Goal: Transaction & Acquisition: Download file/media

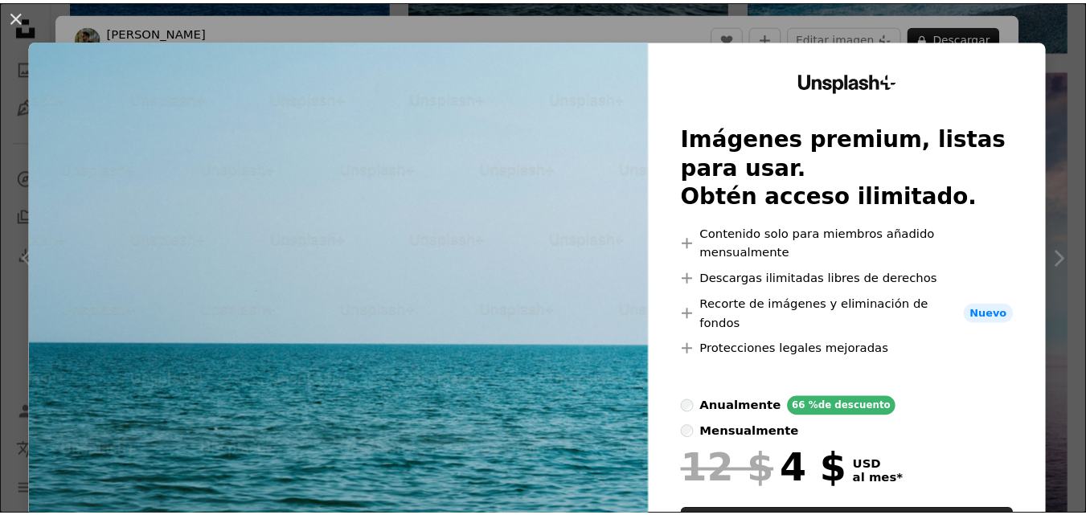
scroll to position [91, 0]
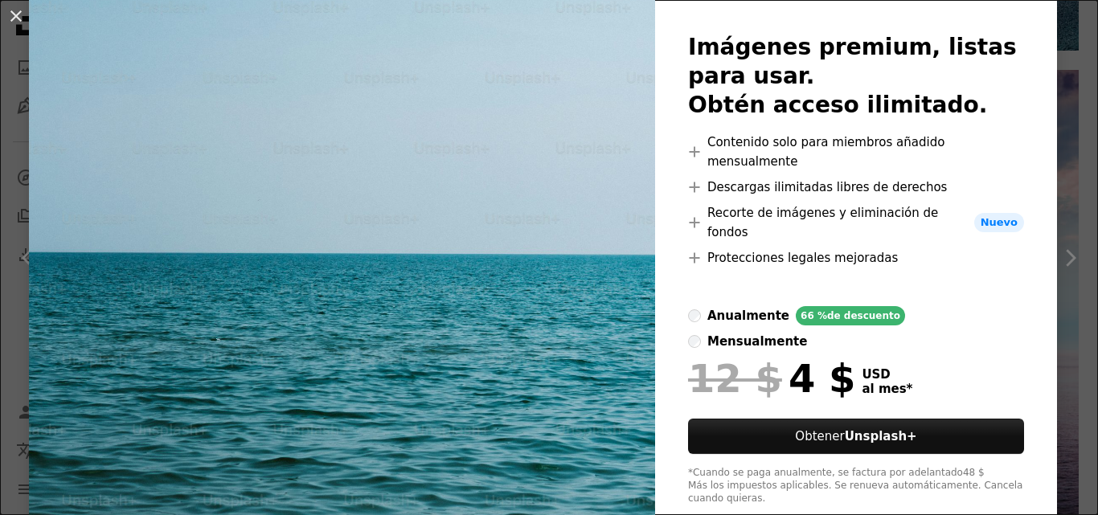
click at [1052, 148] on div "An X shape Unsplash+ Imágenes premium, listas para usar. Obtén acceso ilimitado…" at bounding box center [549, 257] width 1098 height 515
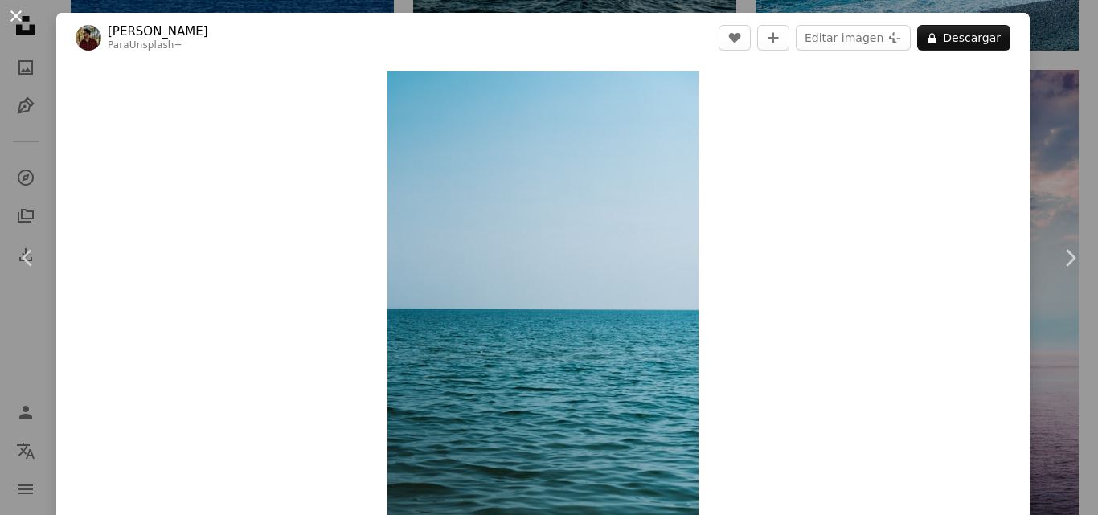
click at [10, 8] on button "An X shape" at bounding box center [15, 15] width 19 height 19
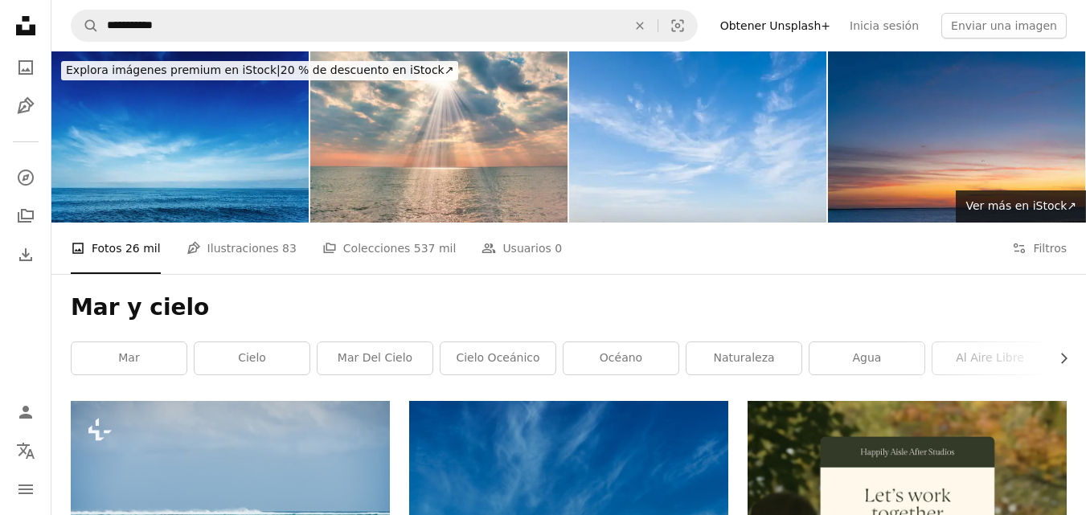
click at [19, 31] on icon at bounding box center [25, 25] width 19 height 19
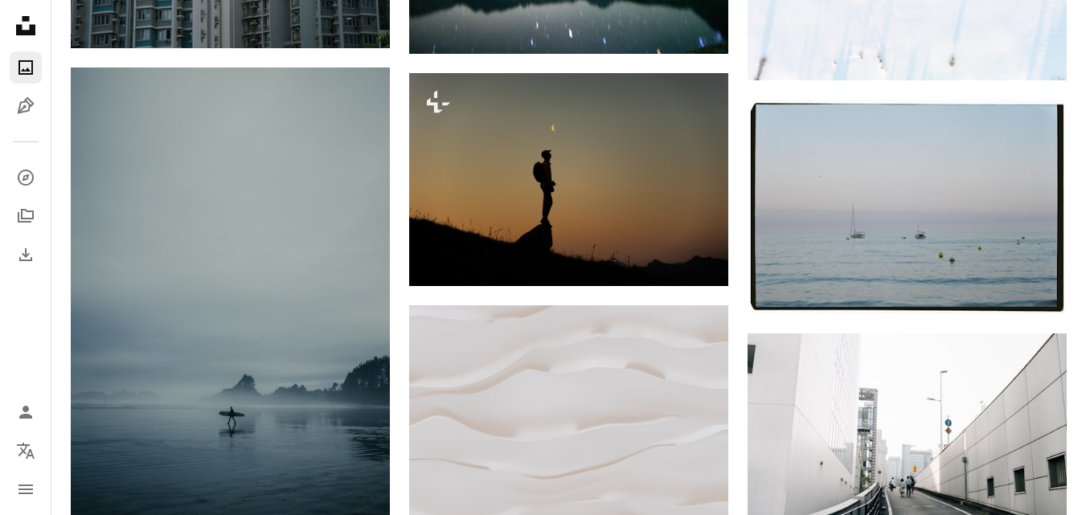
scroll to position [804, 0]
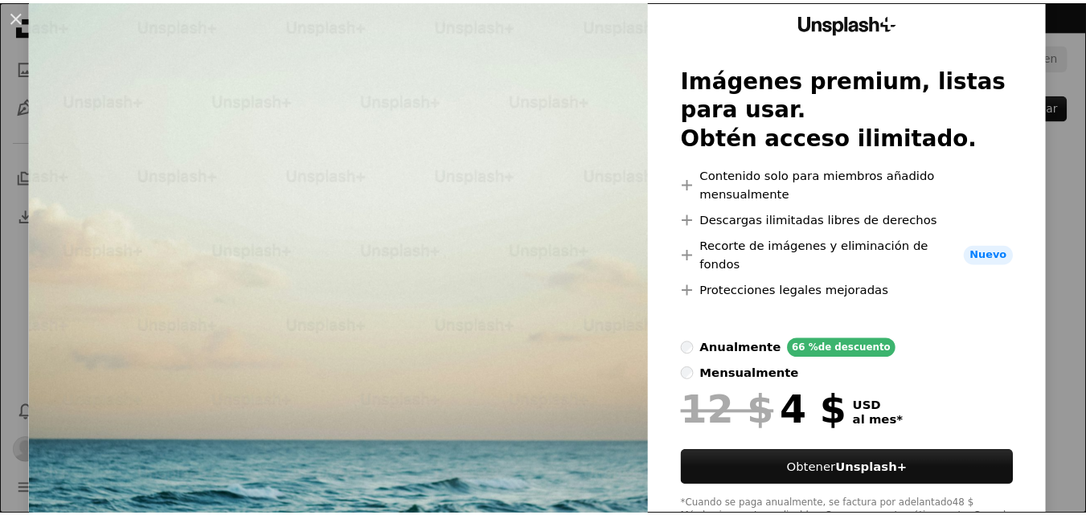
scroll to position [91, 0]
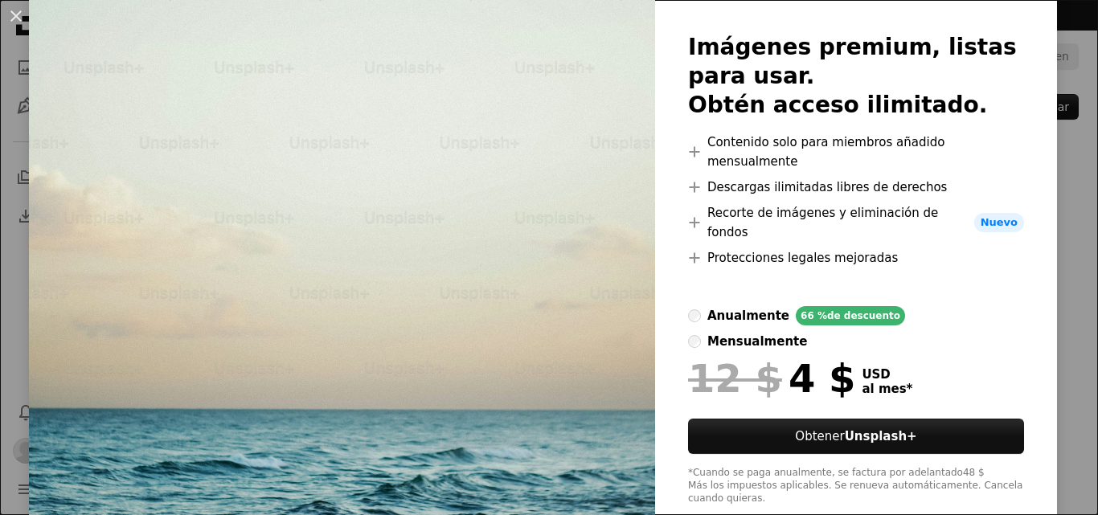
click at [1027, 326] on div "Unsplash+ Imágenes premium, listas para usar. Obtén acceso ilimitado. A plus si…" at bounding box center [856, 243] width 402 height 588
click at [1071, 331] on div "An X shape Unsplash+ Imágenes premium, listas para usar. Obtén acceso ilimitado…" at bounding box center [549, 257] width 1098 height 515
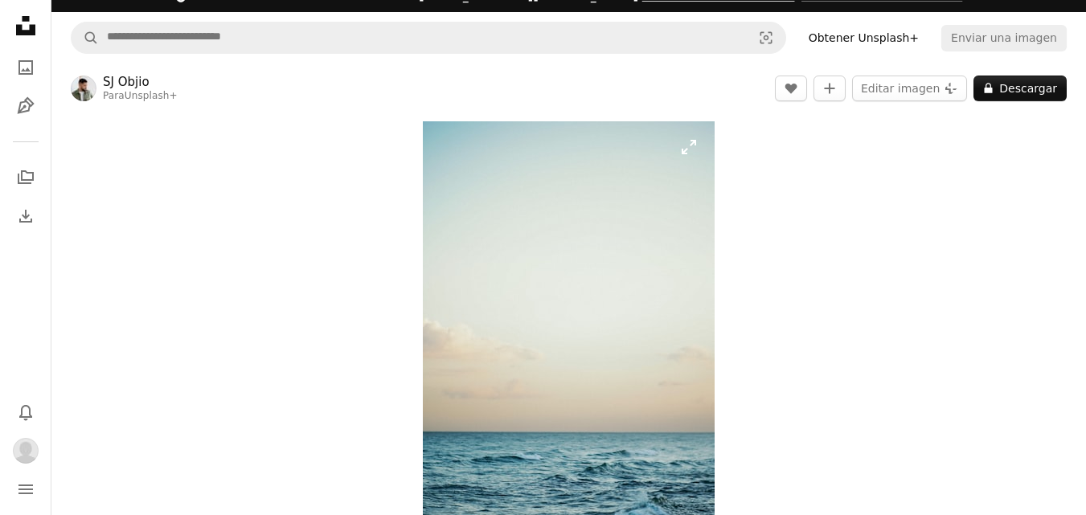
scroll to position [0, 0]
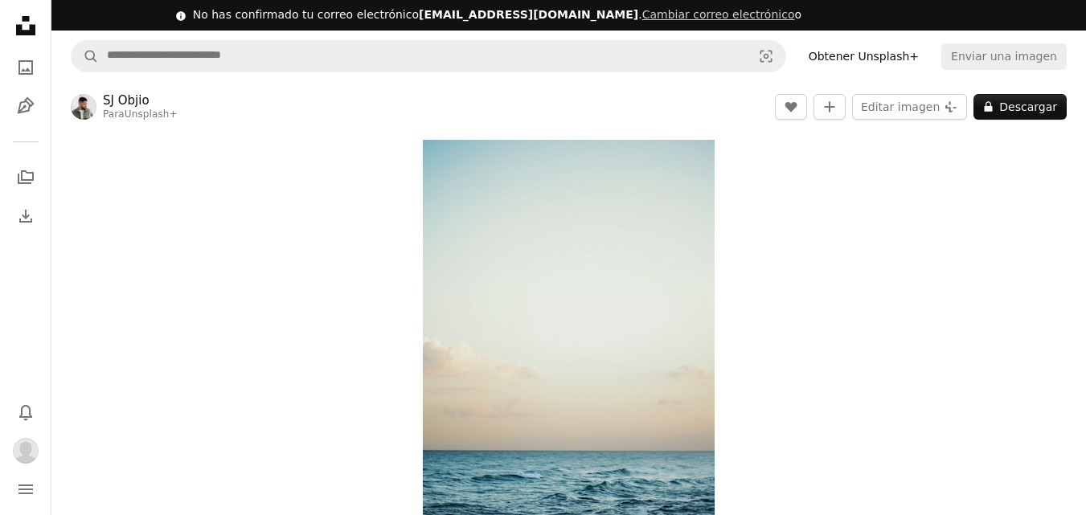
click at [801, 13] on button "Volver a enviar confirmación" at bounding box center [881, 15] width 161 height 16
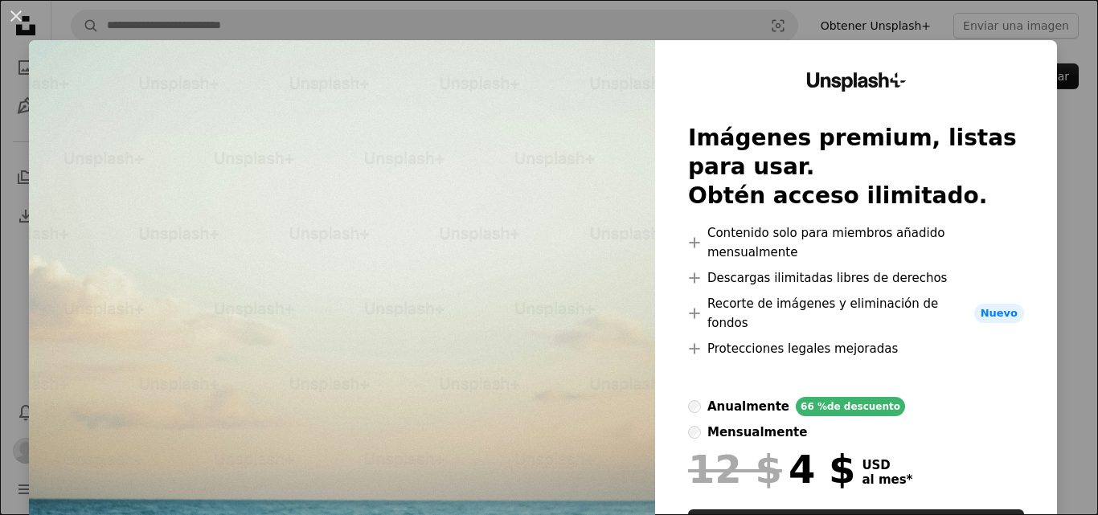
click at [431, 12] on div "An X shape Unsplash+ Imágenes premium, listas para usar. Obtén acceso ilimitado…" at bounding box center [549, 257] width 1098 height 515
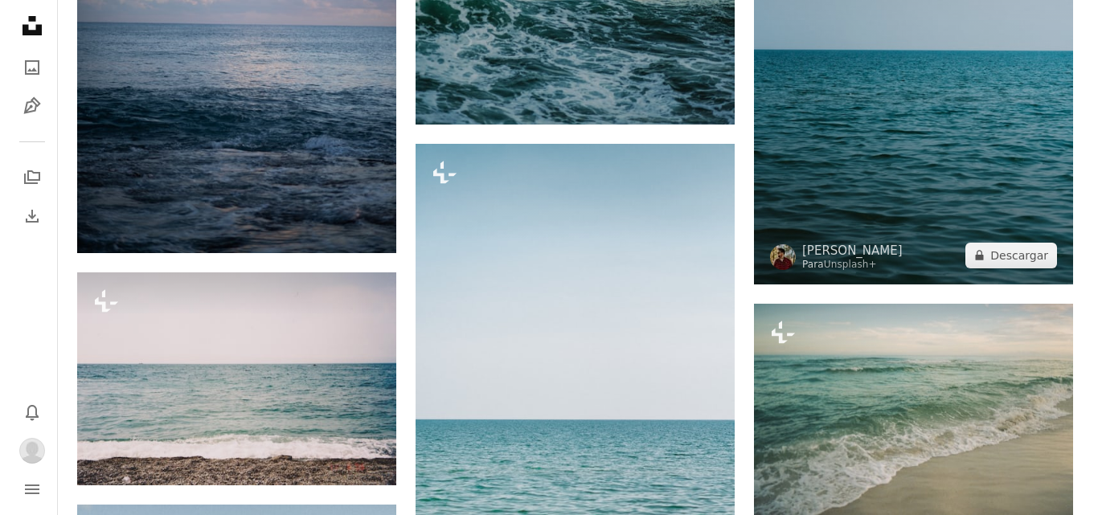
scroll to position [2010, 0]
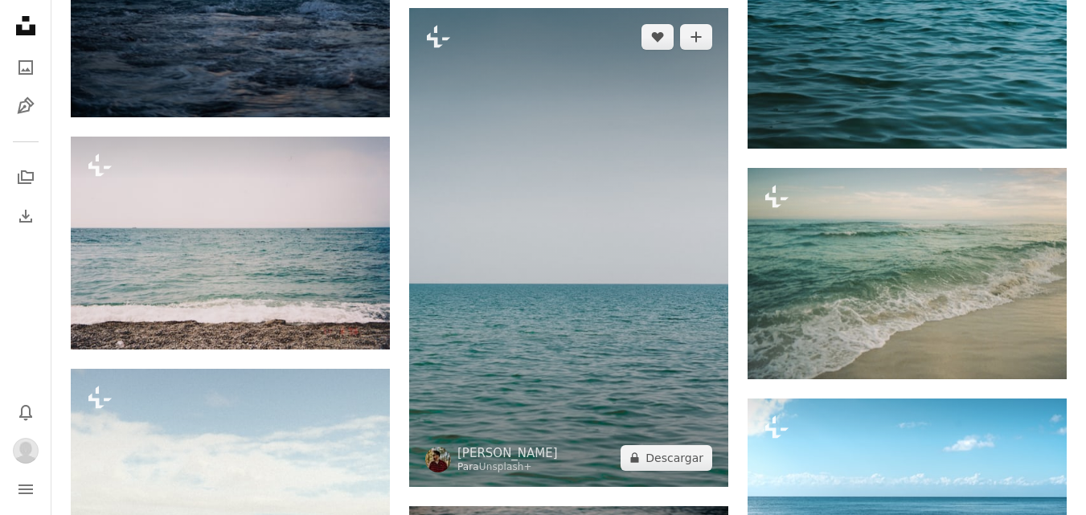
click at [641, 277] on img at bounding box center [568, 247] width 319 height 479
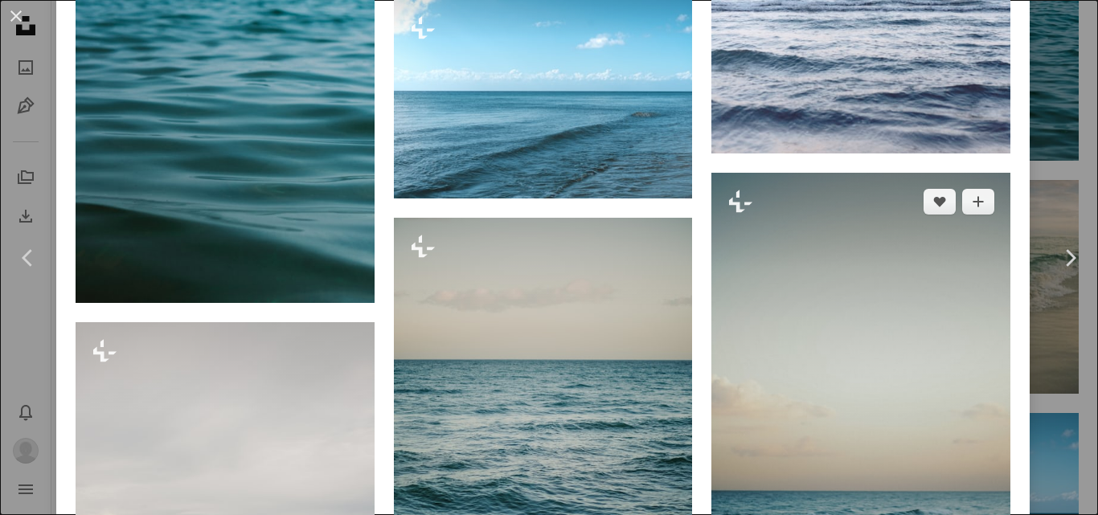
scroll to position [1929, 0]
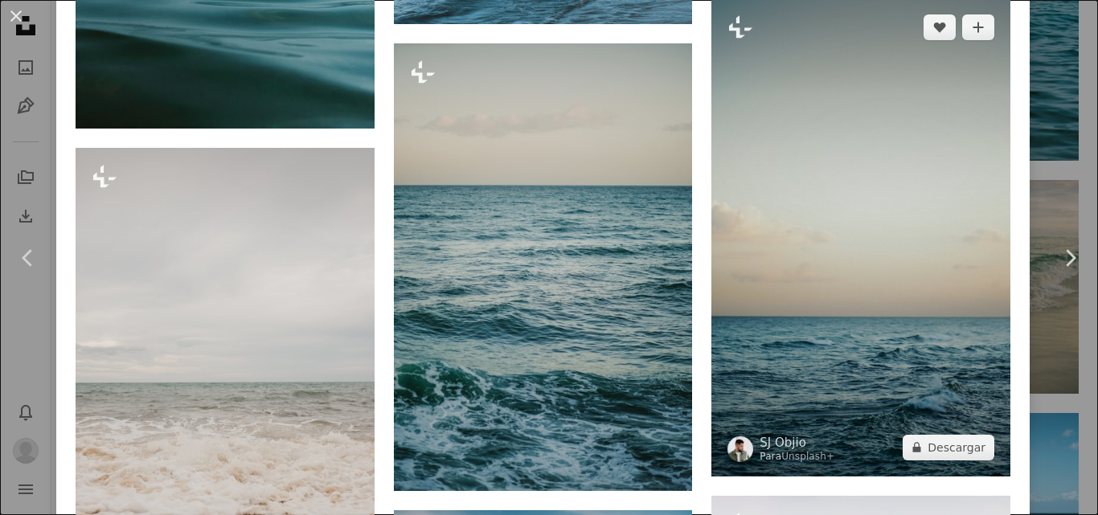
click at [834, 346] on img at bounding box center [860, 237] width 299 height 478
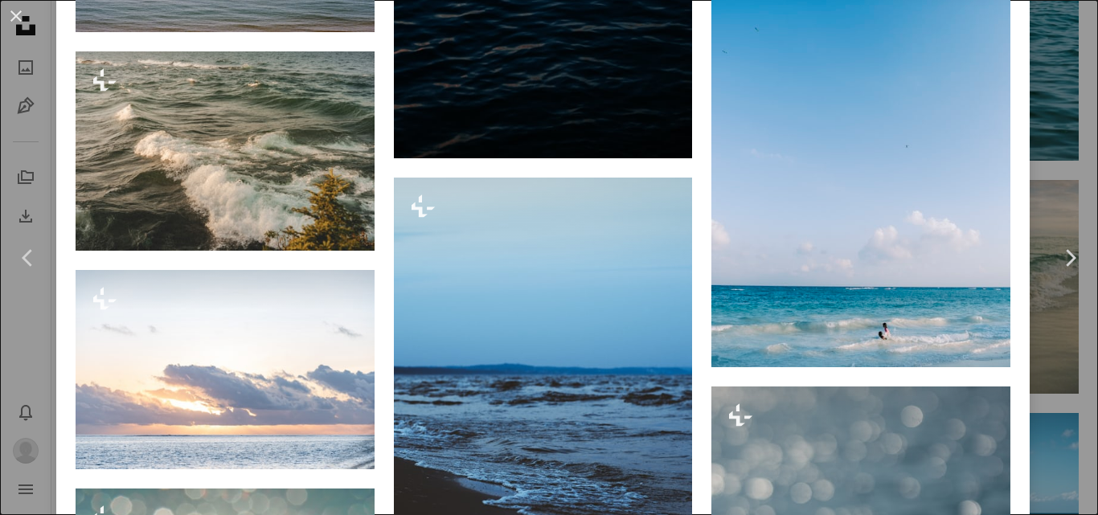
scroll to position [4501, 0]
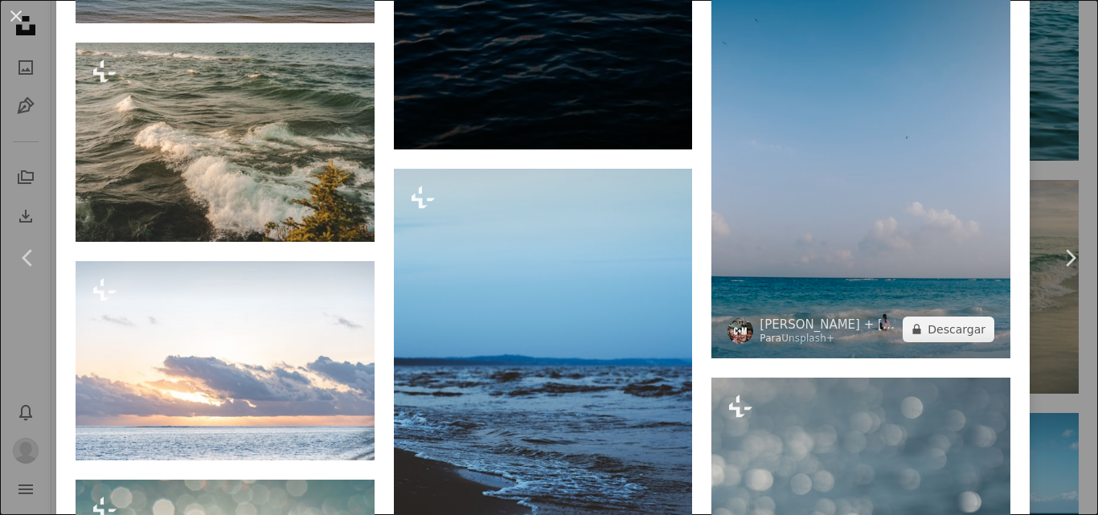
click at [879, 181] on img at bounding box center [860, 134] width 299 height 448
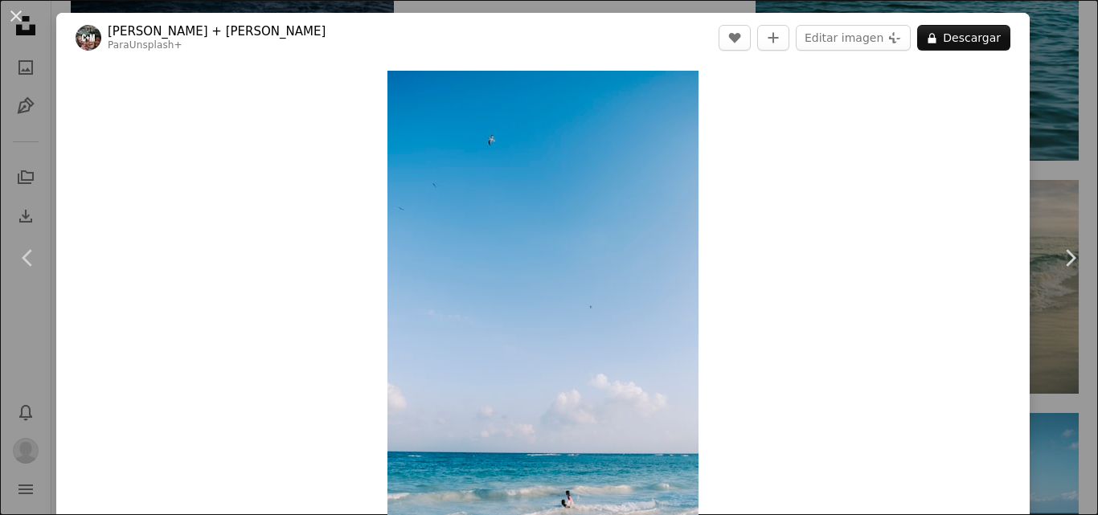
click at [1007, 180] on div "Zoom in" at bounding box center [542, 304] width 973 height 482
click at [19, 10] on button "An X shape" at bounding box center [15, 15] width 19 height 19
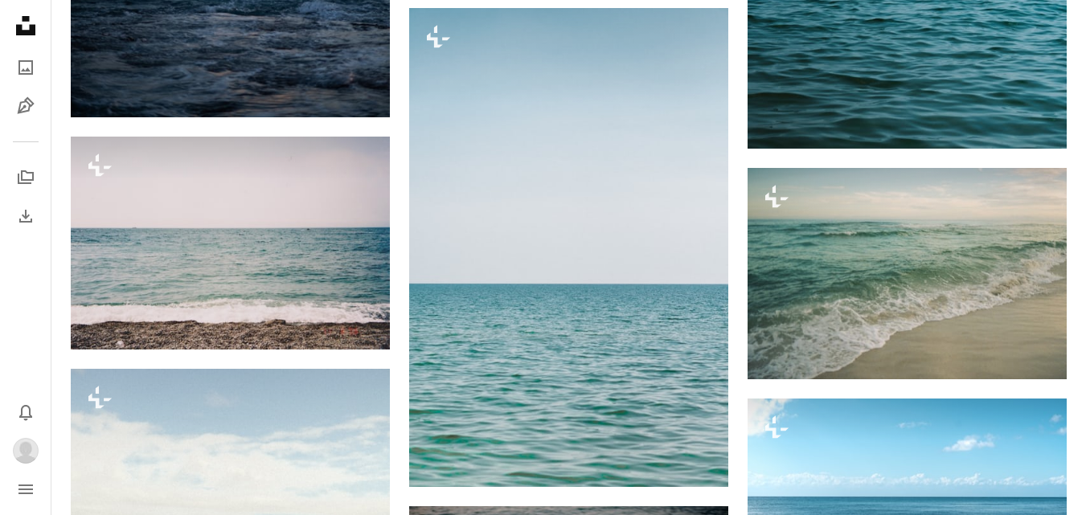
click at [19, 22] on icon "Unsplash logo Página de inicio de Unsplash" at bounding box center [26, 26] width 32 height 32
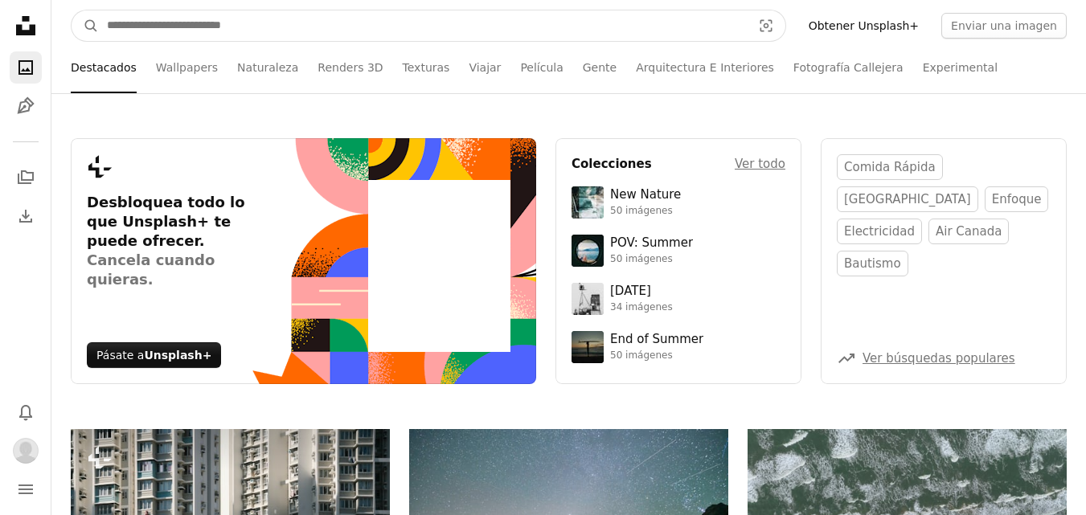
click at [184, 32] on input "Encuentra imágenes en todo el sitio" at bounding box center [423, 25] width 648 height 31
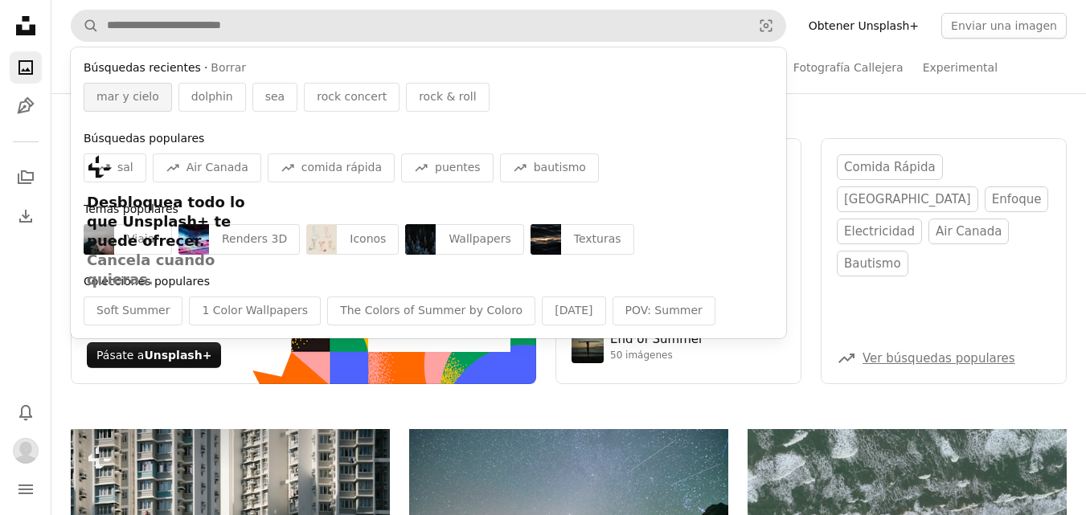
click at [132, 104] on span "mar y cielo" at bounding box center [127, 97] width 63 height 16
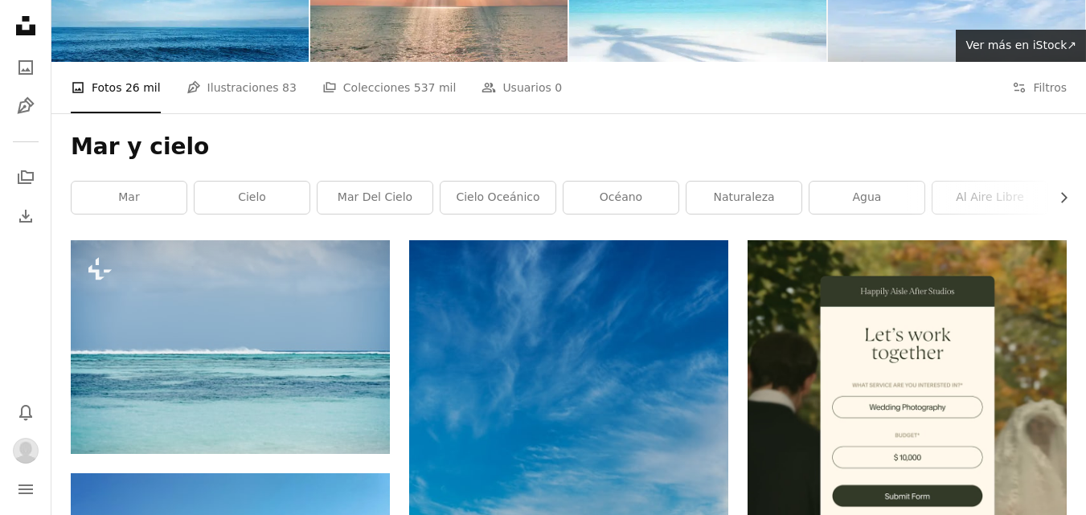
scroll to position [402, 0]
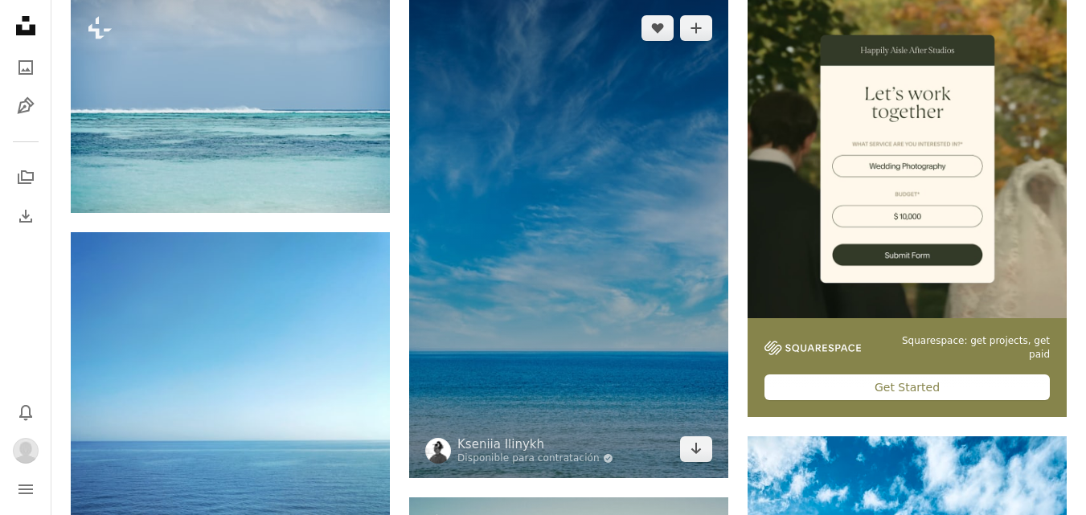
click at [529, 260] on img at bounding box center [568, 238] width 319 height 479
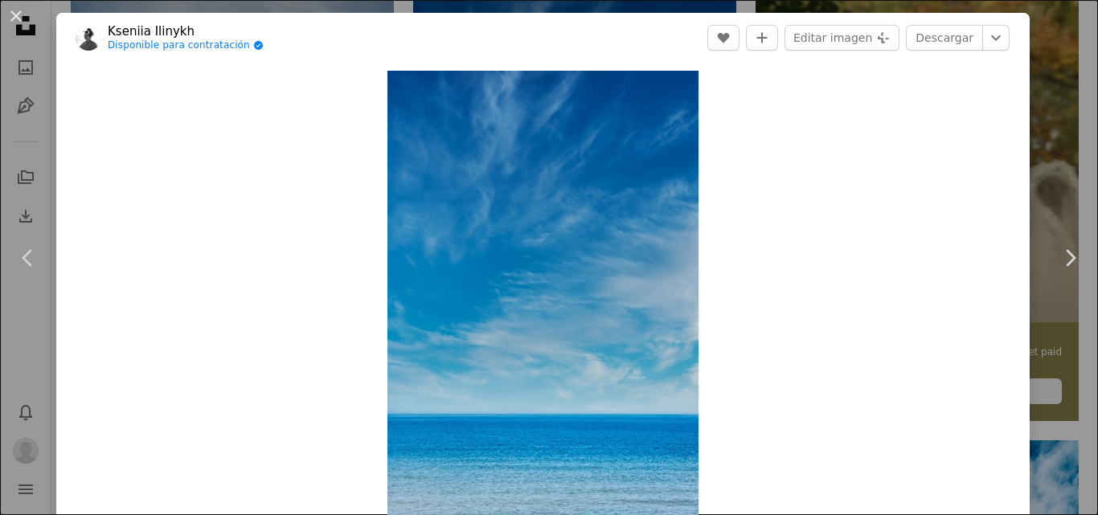
drag, startPoint x: 1036, startPoint y: 101, endPoint x: 948, endPoint y: 136, distance: 94.2
click at [1037, 101] on div "An X shape Chevron left Chevron right Kseniia Ilinykh Disponible para contratac…" at bounding box center [549, 257] width 1098 height 515
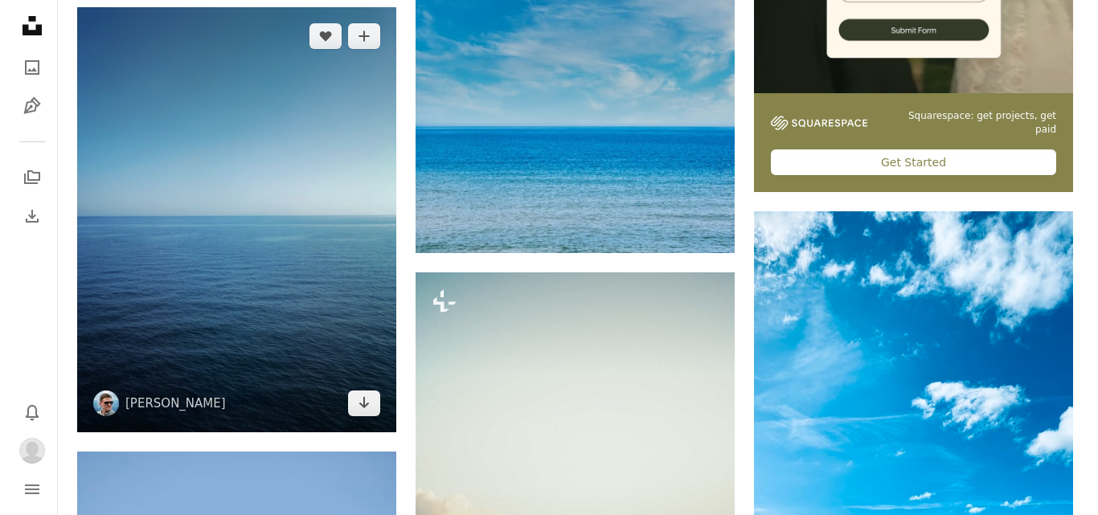
scroll to position [804, 0]
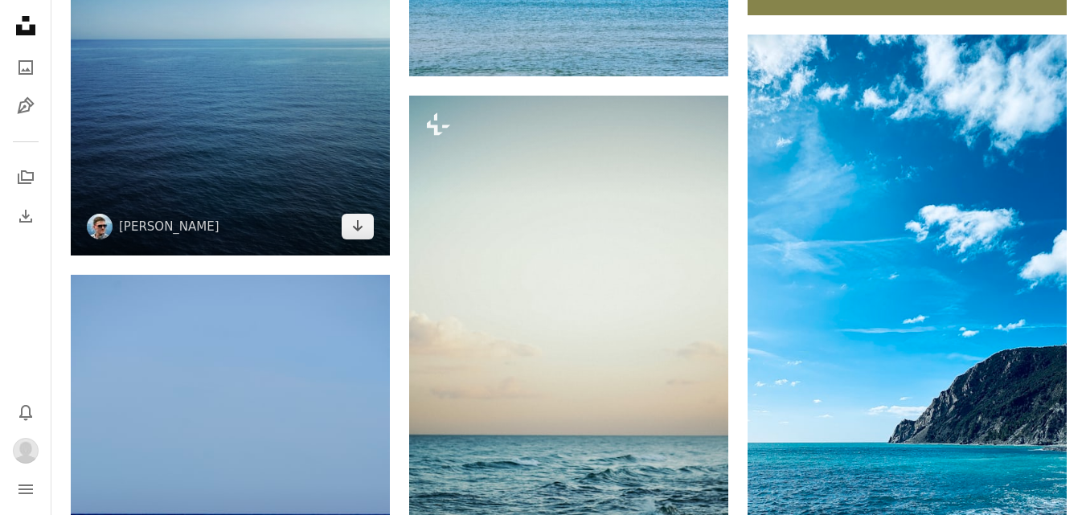
click at [251, 164] on img at bounding box center [230, 43] width 319 height 426
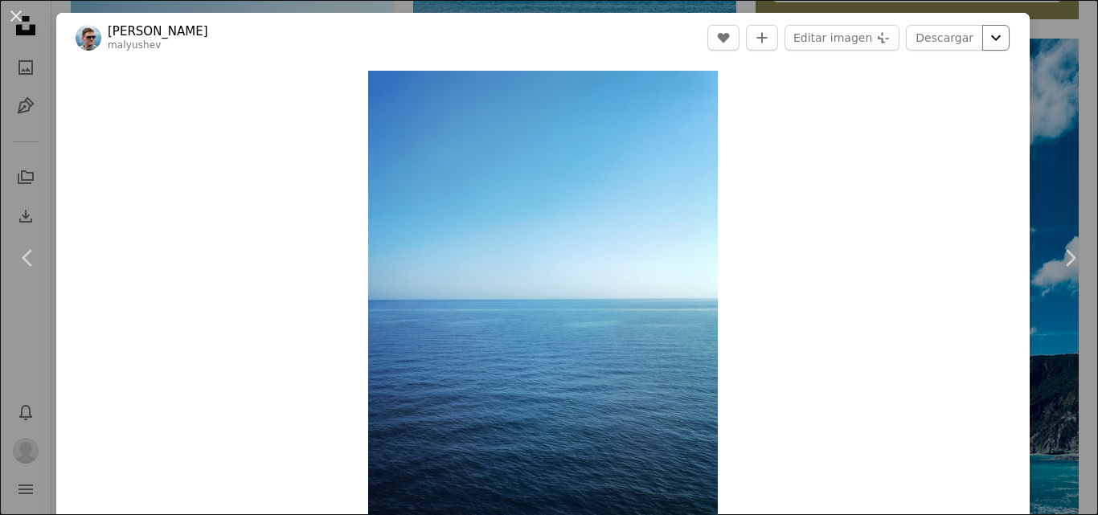
click at [983, 38] on icon "Chevron down" at bounding box center [996, 37] width 26 height 19
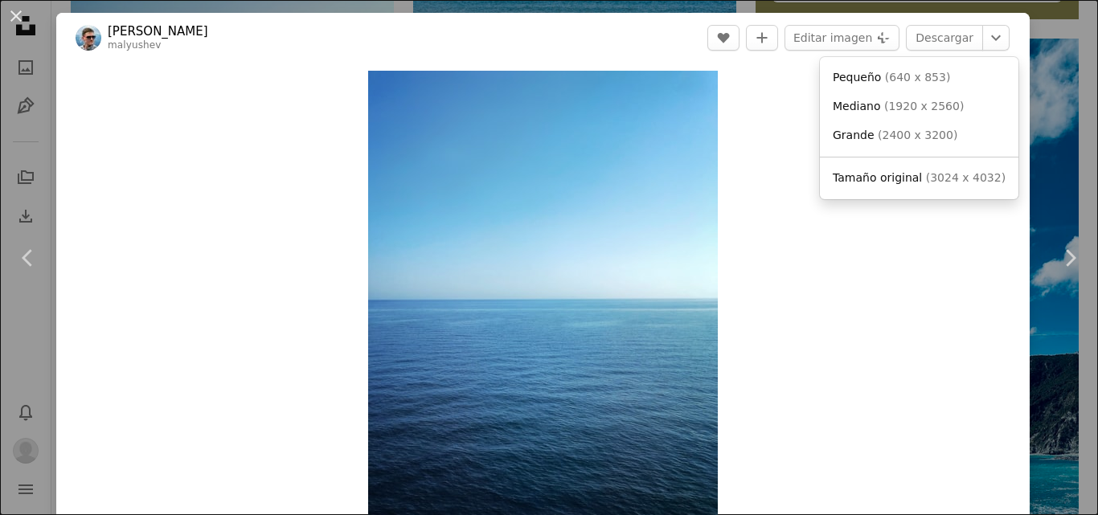
click at [926, 159] on div "Pequeño ( 640 x 853 ) Mediano ( 1920 x 2560 ) Grande ( 2400 x 3200 ) Tamaño ori…" at bounding box center [919, 128] width 199 height 142
click at [926, 171] on span "( 3024 x 4032 )" at bounding box center [966, 177] width 80 height 13
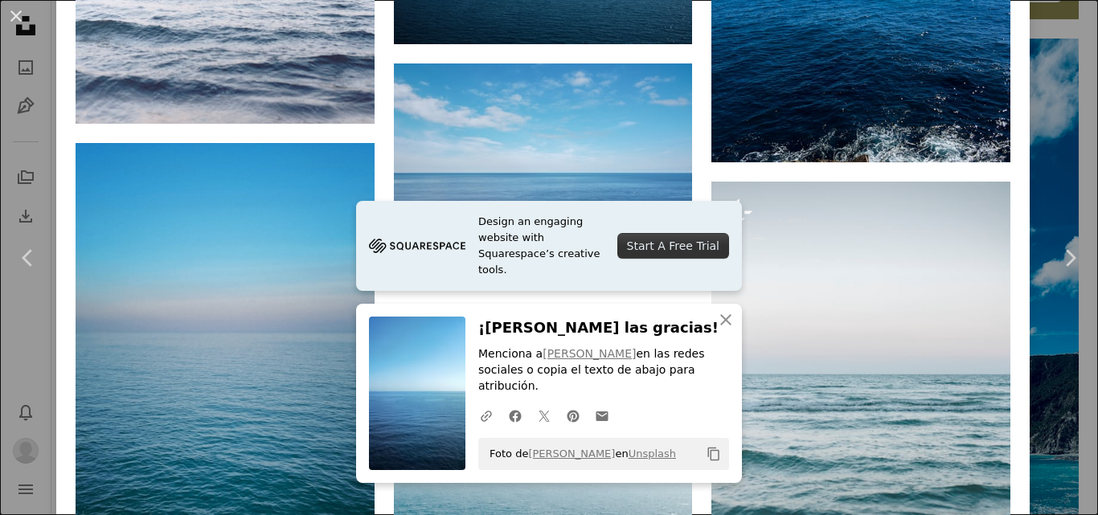
scroll to position [3394, 0]
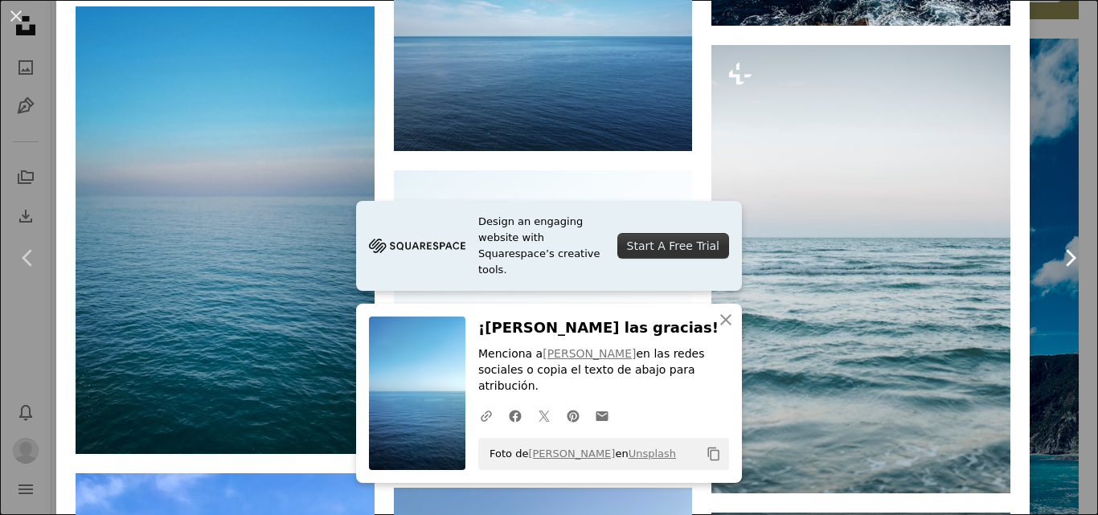
click at [1044, 184] on link "Chevron right" at bounding box center [1070, 258] width 56 height 154
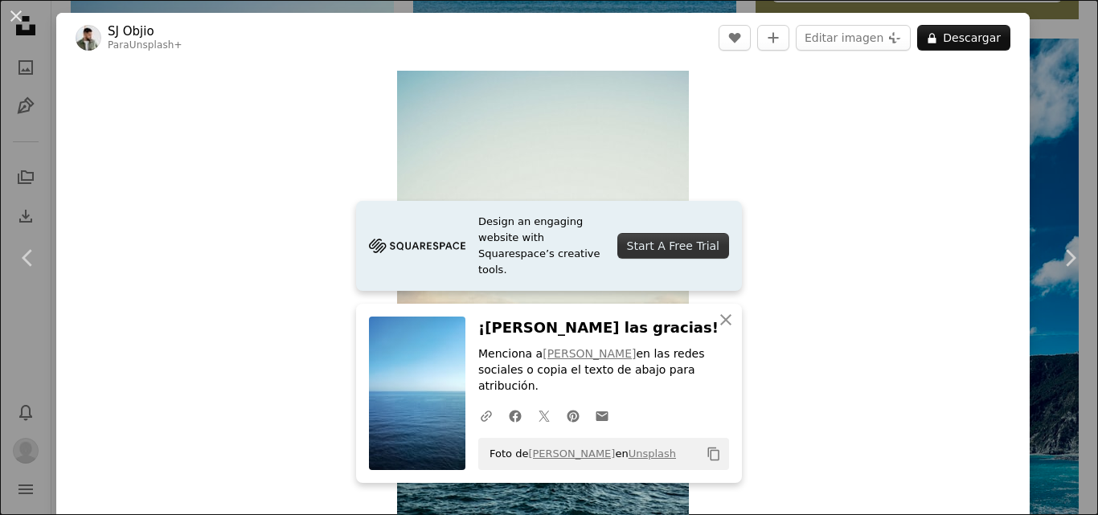
click at [23, 26] on button "An X shape" at bounding box center [15, 15] width 19 height 19
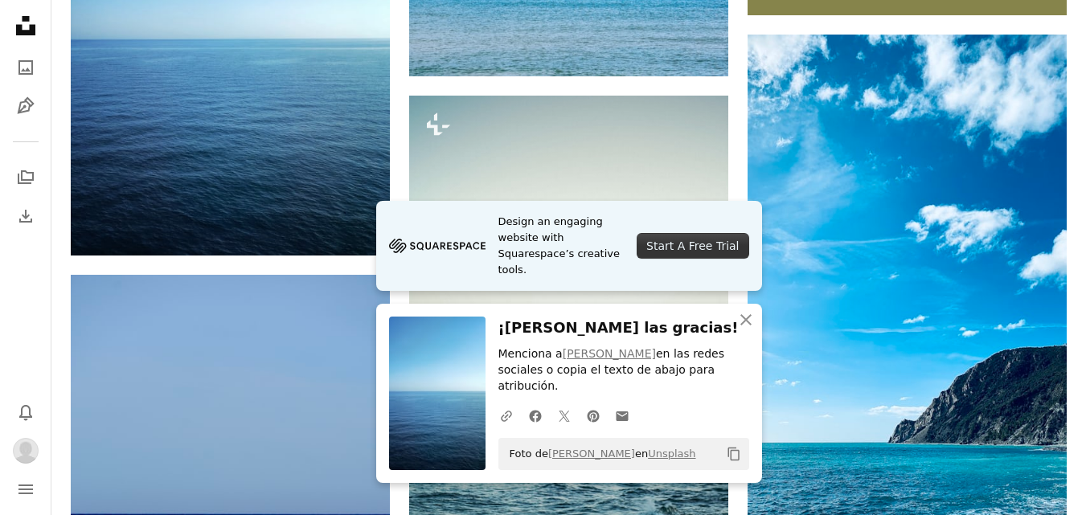
scroll to position [1286, 0]
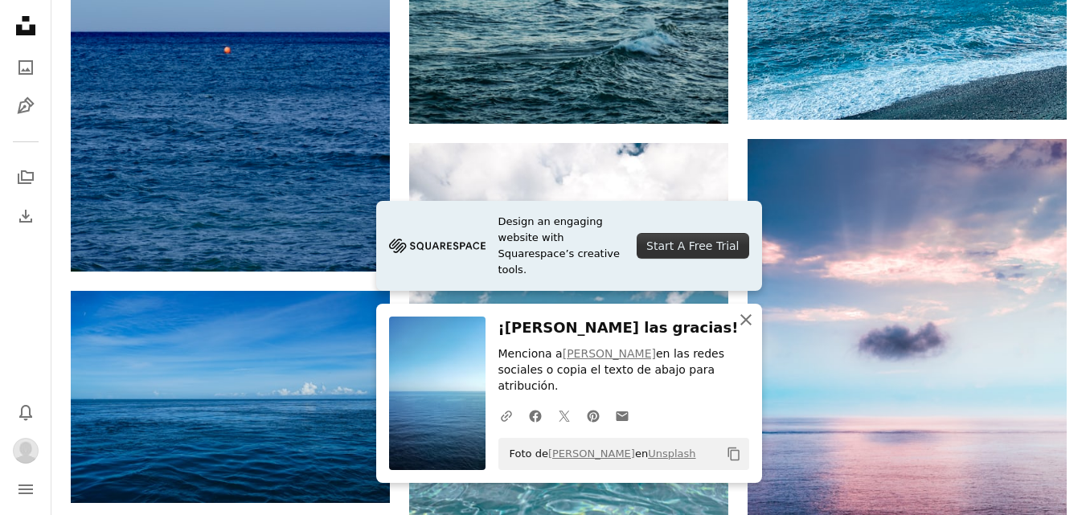
click at [746, 326] on icon "button" at bounding box center [745, 319] width 11 height 11
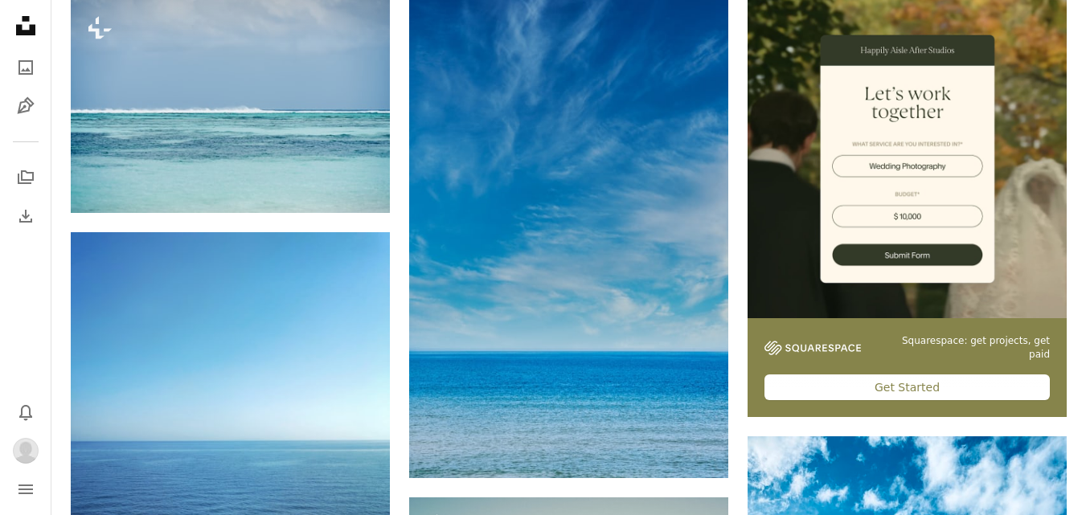
scroll to position [0, 0]
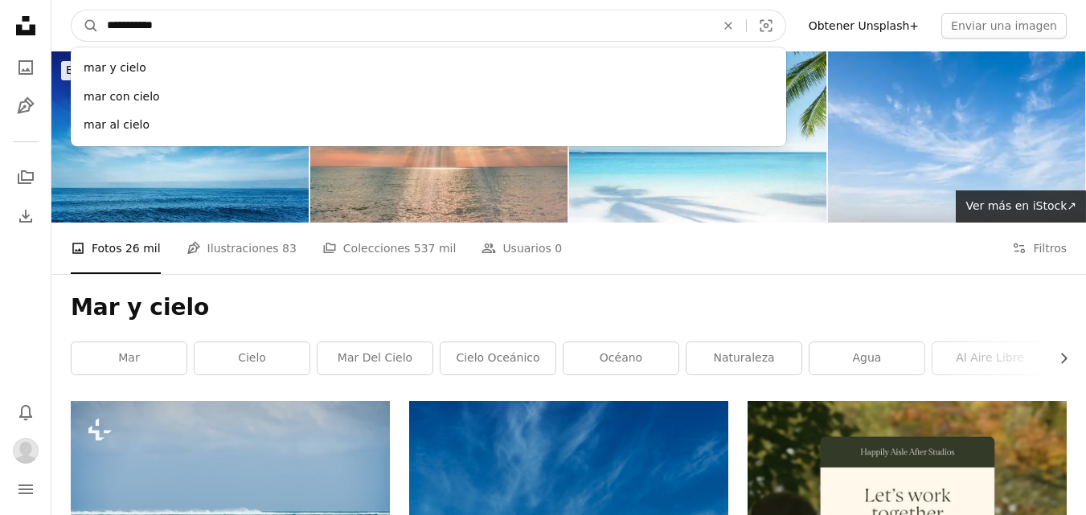
drag, startPoint x: 174, startPoint y: 25, endPoint x: 130, endPoint y: 25, distance: 43.4
click at [130, 25] on input "**********" at bounding box center [405, 25] width 612 height 31
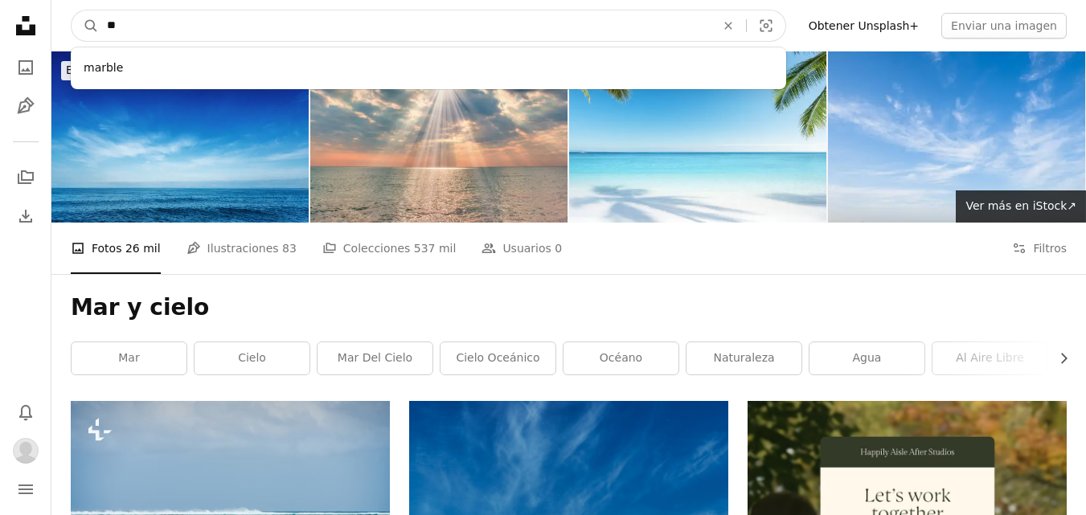
type input "*"
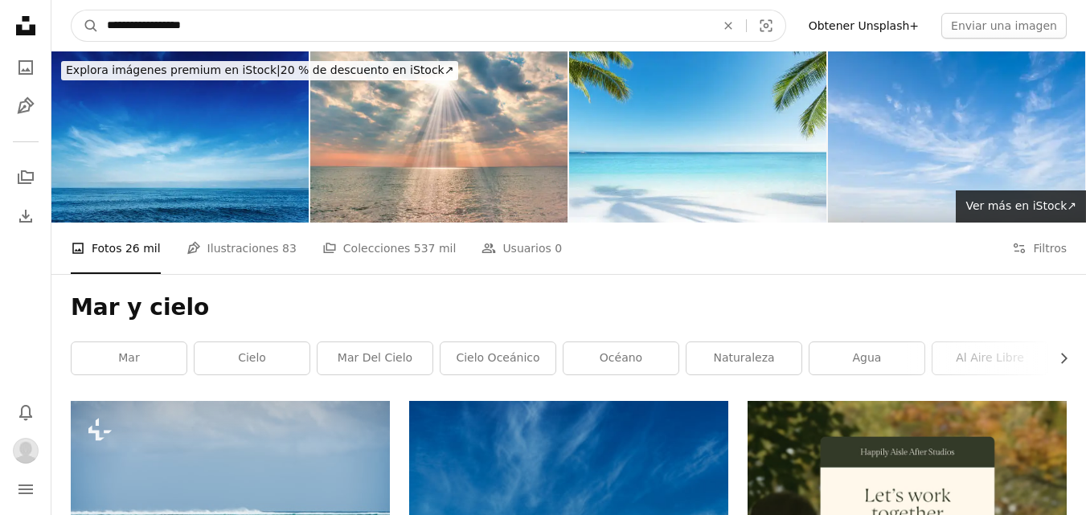
type input "**********"
click at [72, 10] on button "A magnifying glass" at bounding box center [85, 25] width 27 height 31
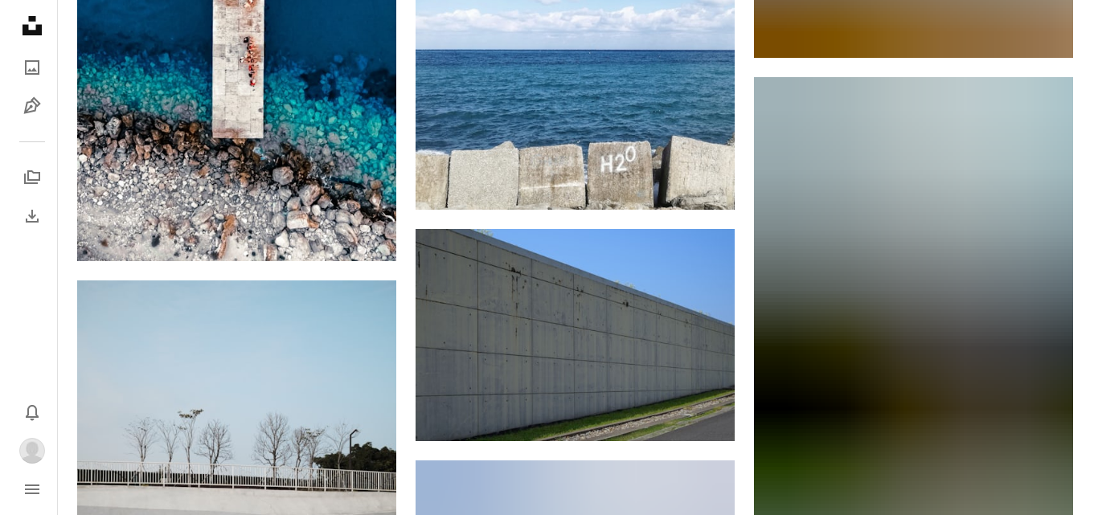
scroll to position [723, 0]
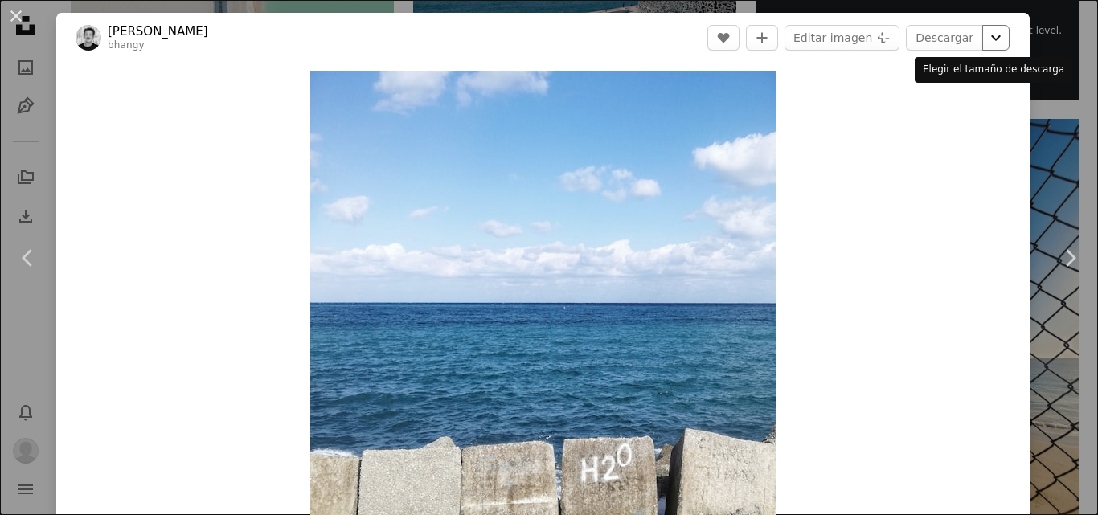
click at [983, 46] on icon "Chevron down" at bounding box center [996, 37] width 26 height 19
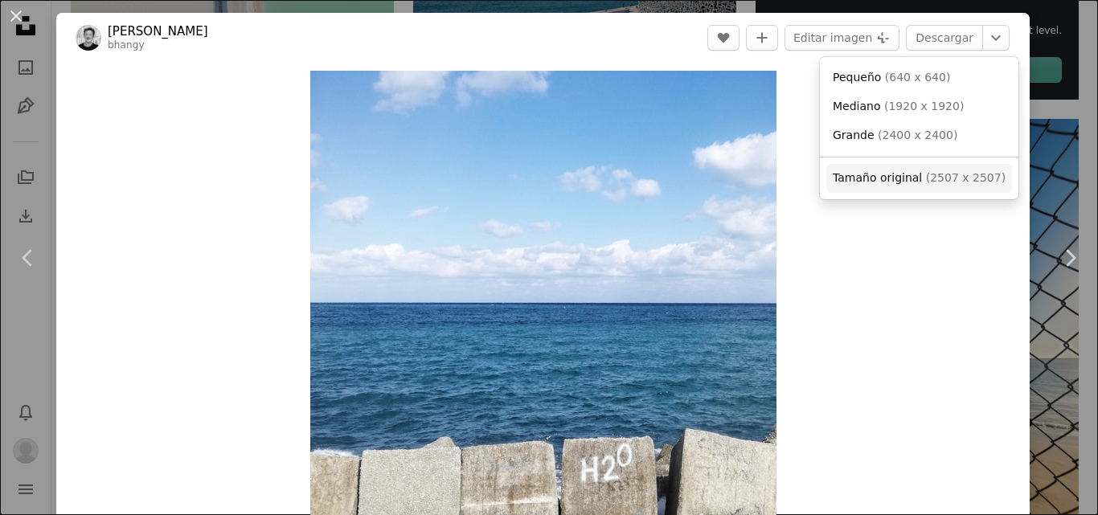
click at [938, 178] on span "( 2507 x 2507 )" at bounding box center [966, 177] width 80 height 13
